Goal: Use online tool/utility: Utilize a website feature to perform a specific function

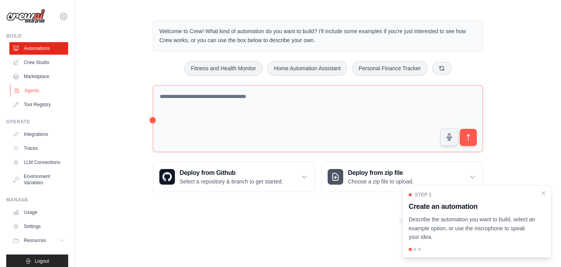
click at [46, 93] on link "Agents" at bounding box center [39, 90] width 59 height 12
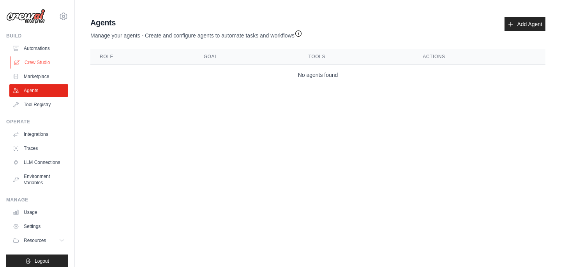
click at [51, 64] on link "Crew Studio" at bounding box center [39, 62] width 59 height 12
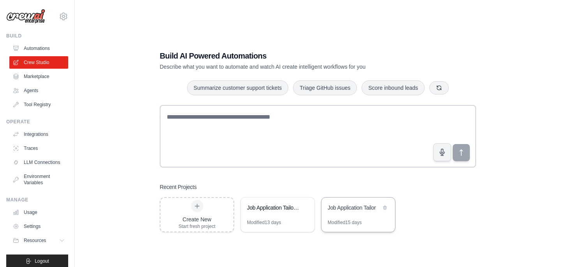
click at [350, 208] on div "Job Application Tailor" at bounding box center [354, 207] width 53 height 8
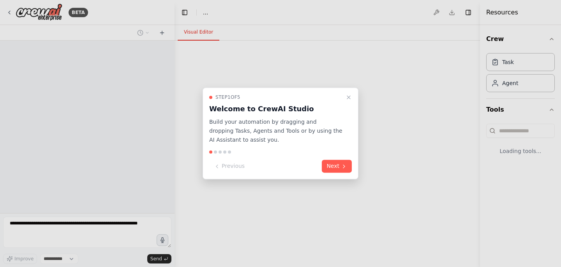
select select "****"
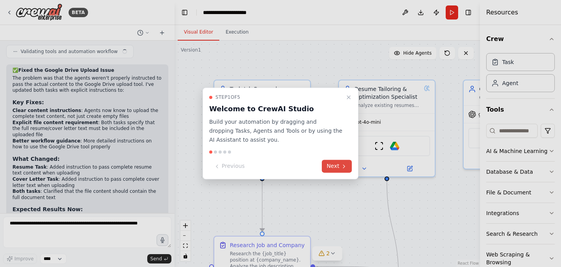
click at [337, 166] on button "Next" at bounding box center [337, 166] width 30 height 13
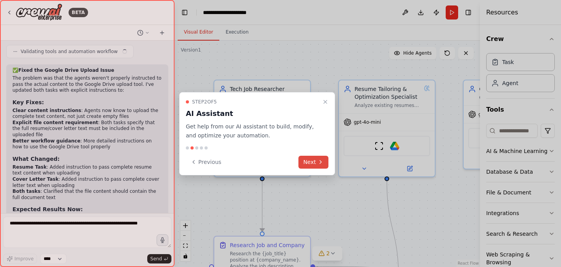
scroll to position [2431, 0]
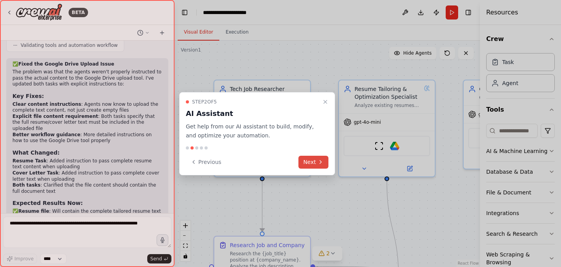
click at [321, 162] on icon at bounding box center [321, 162] width 6 height 6
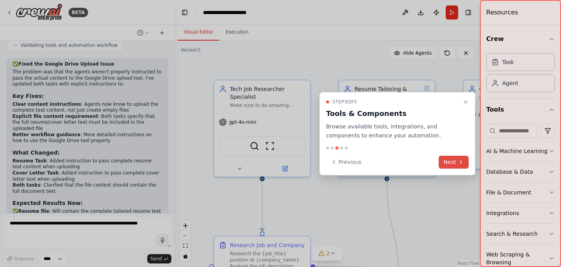
click at [457, 163] on button "Next" at bounding box center [454, 161] width 30 height 13
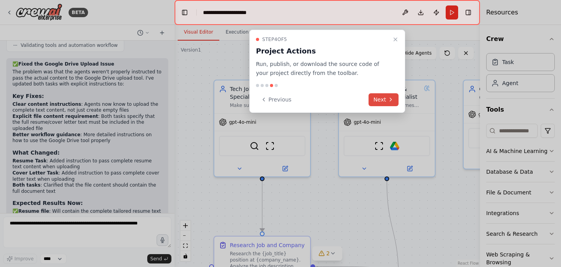
click at [384, 103] on button "Next" at bounding box center [384, 99] width 30 height 13
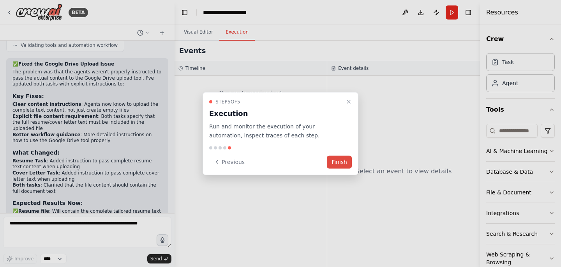
click at [348, 159] on button "Finish" at bounding box center [339, 161] width 25 height 13
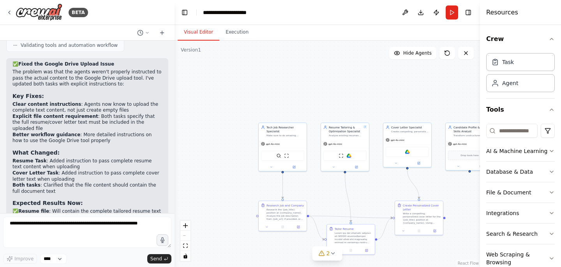
drag, startPoint x: 339, startPoint y: 125, endPoint x: 283, endPoint y: 111, distance: 57.1
click at [284, 111] on div ".deletable-edge-delete-btn { width: 20px; height: 20px; border: 0px solid #ffff…" at bounding box center [327, 154] width 305 height 226
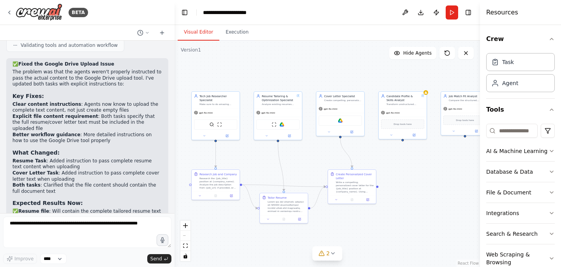
drag, startPoint x: 300, startPoint y: 199, endPoint x: 268, endPoint y: 173, distance: 41.4
click at [268, 173] on div ".deletable-edge-delete-btn { width: 20px; height: 20px; border: 0px solid #ffff…" at bounding box center [327, 154] width 305 height 226
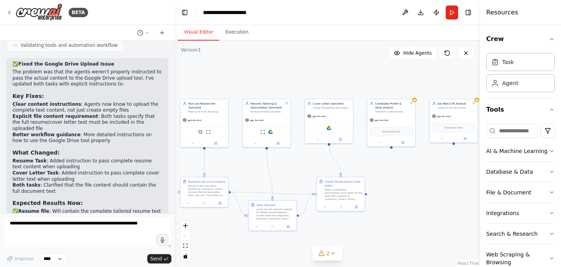
drag, startPoint x: 268, startPoint y: 173, endPoint x: 257, endPoint y: 180, distance: 13.2
click at [256, 180] on div ".deletable-edge-delete-btn { width: 20px; height: 20px; border: 0px solid #ffff…" at bounding box center [327, 154] width 305 height 226
click at [216, 142] on icon at bounding box center [216, 142] width 2 height 2
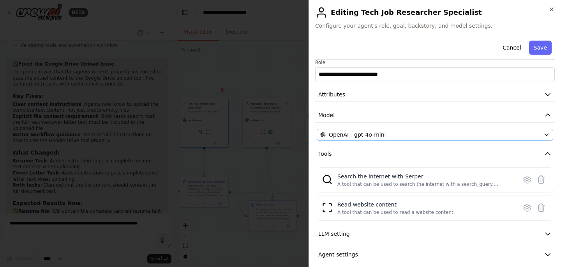
scroll to position [0, 0]
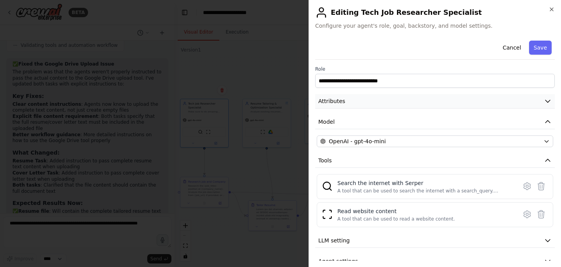
click at [391, 101] on button "Attributes" at bounding box center [435, 101] width 240 height 14
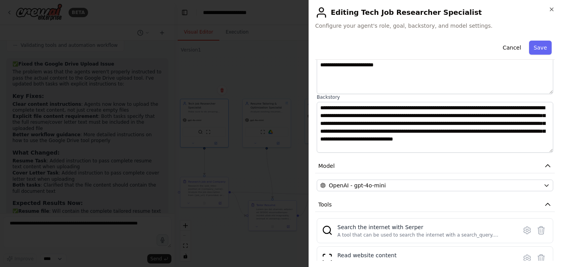
scroll to position [85, 0]
